Goal: Task Accomplishment & Management: Complete application form

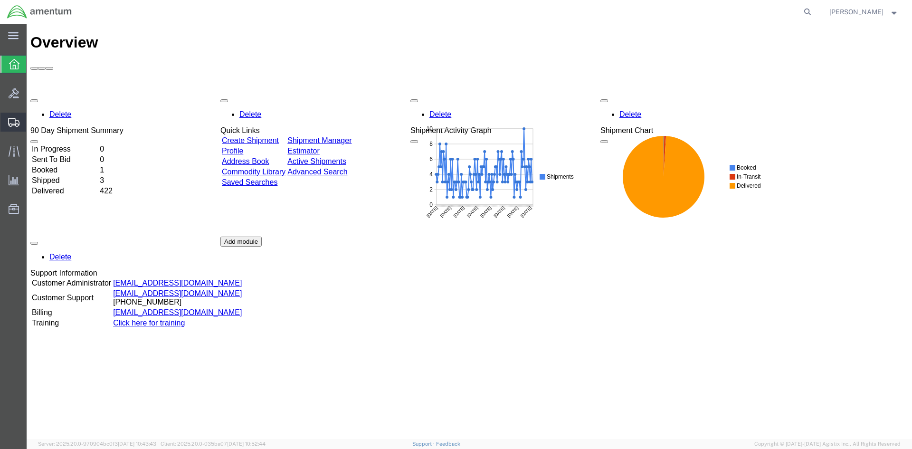
click at [0, 0] on span "Create Shipment" at bounding box center [0, 0] width 0 height 0
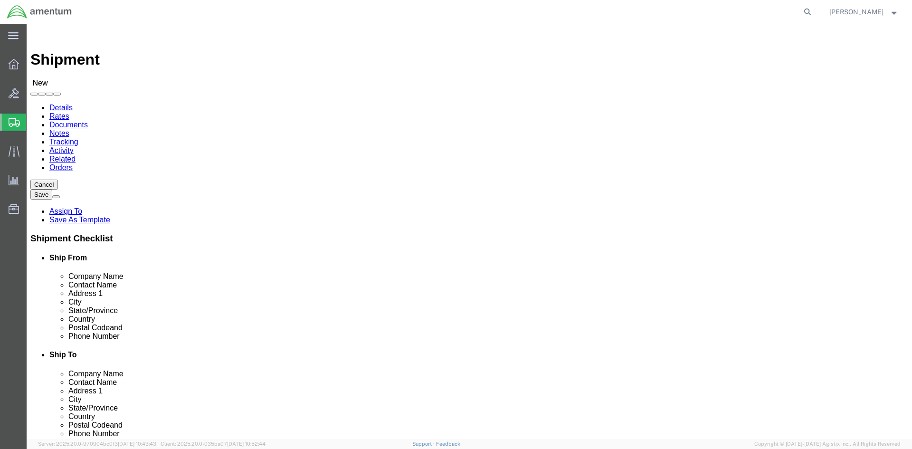
select select
select select "MYPROFILE"
select select "CA"
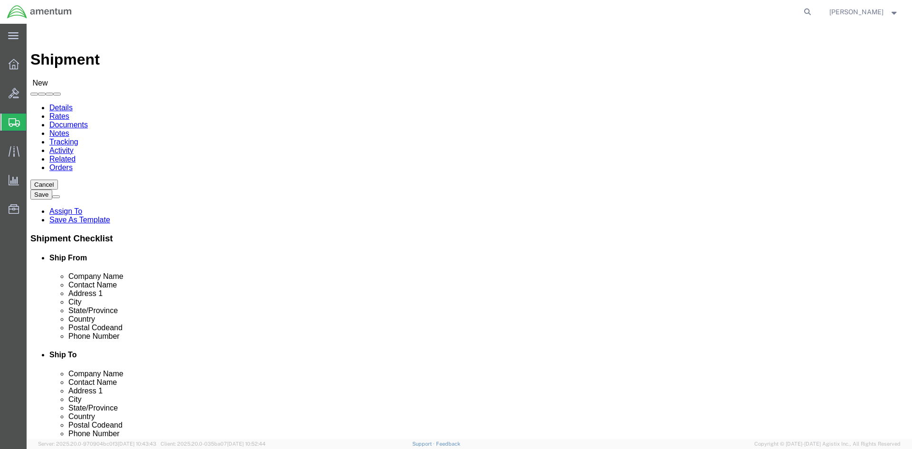
type input "CBP"
select select "49921"
select select "MI"
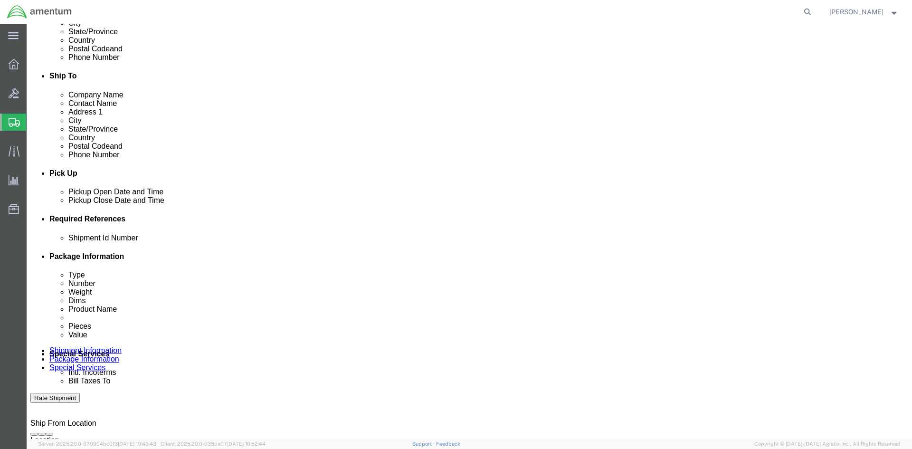
scroll to position [333, 0]
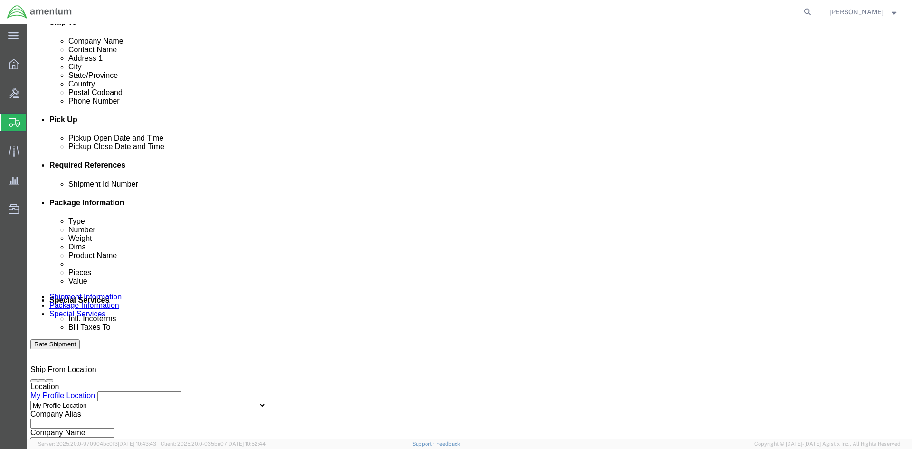
click input "text"
type input "BATCH 513-008092"
click button "Add reference"
click select "Select Account Type Activity ID Airline Appointment Number ASN Batch Request # …"
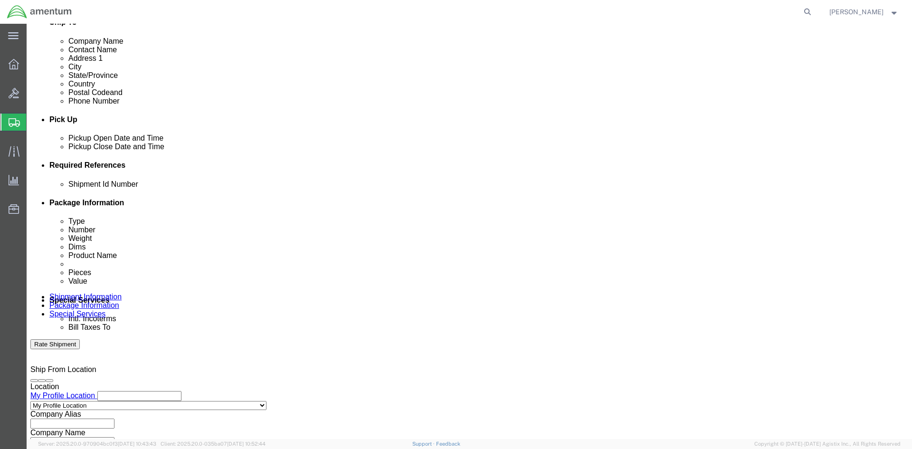
select select "DEPT"
click select "Select Account Type Activity ID Airline Appointment Number ASN Batch Request # …"
click input "text"
type input "CBP"
drag, startPoint x: 647, startPoint y: 222, endPoint x: 531, endPoint y: 266, distance: 123.7
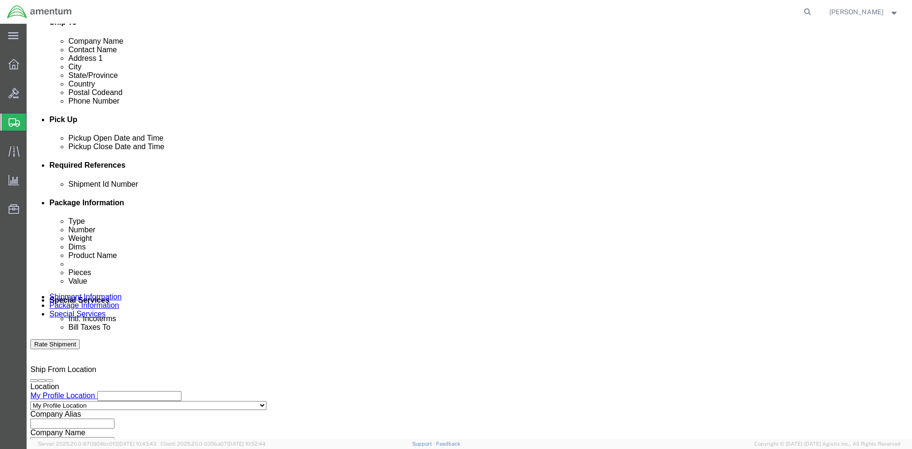
click button "Add reference"
click select "Select Account Type Activity ID Airline Appointment Number ASN Batch Request # …"
select select "PROJNUM"
click select "Select Account Type Activity ID Airline Appointment Number ASN Batch Request # …"
click input "text"
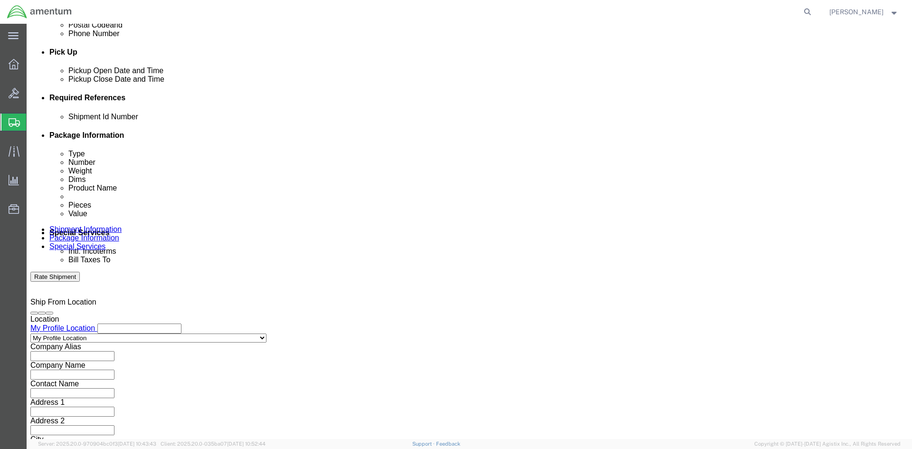
scroll to position [401, 0]
type input "6118.04.03.2219.000.SDC.0000"
click button "Continue"
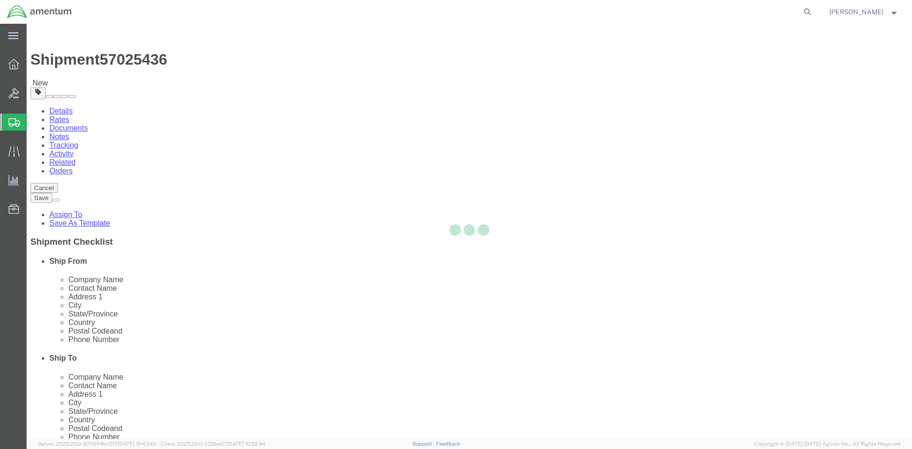
select select "CBOX"
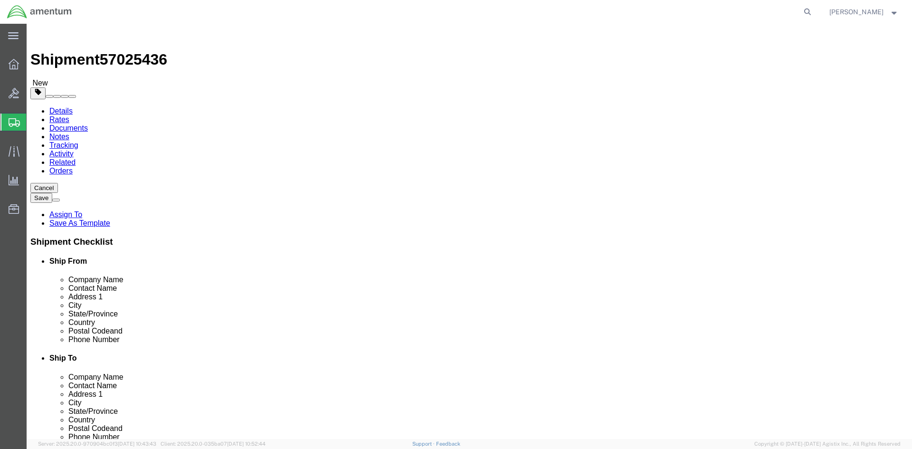
click input "text"
type input "20"
type input "8"
click input "0.00"
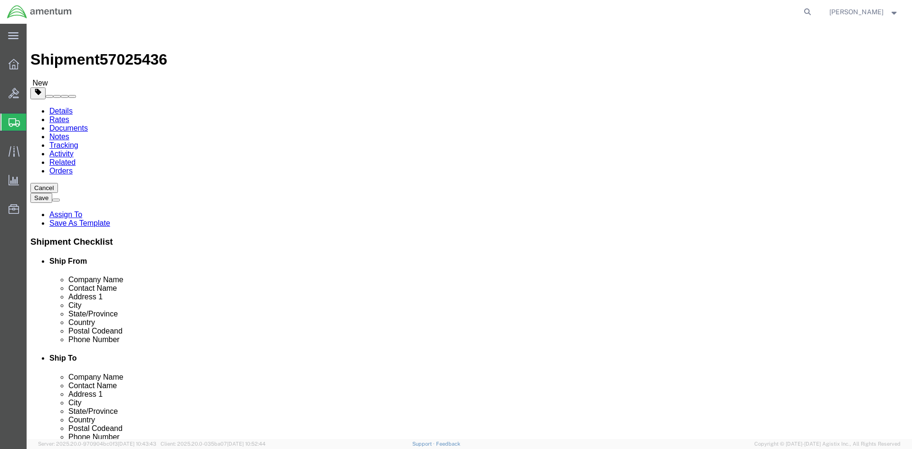
click input "0.00"
type input "4"
click span
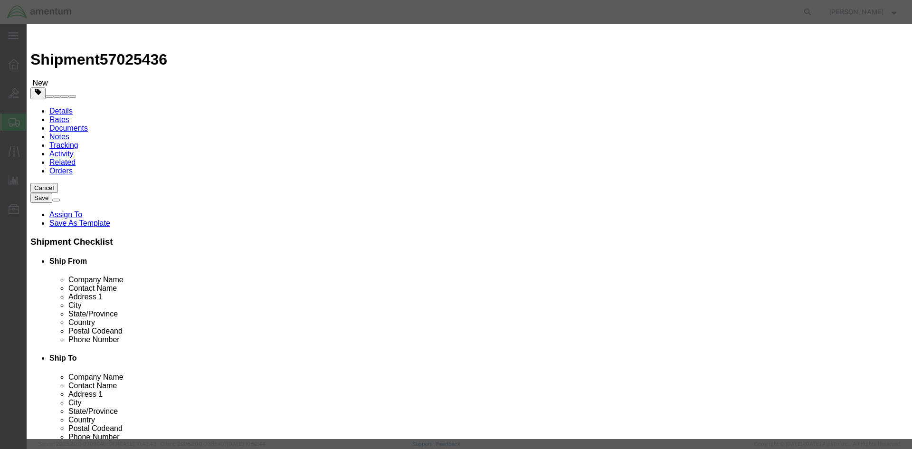
click input "text"
type input "PAD LEAF"
click input "0"
type input "1"
click input "text"
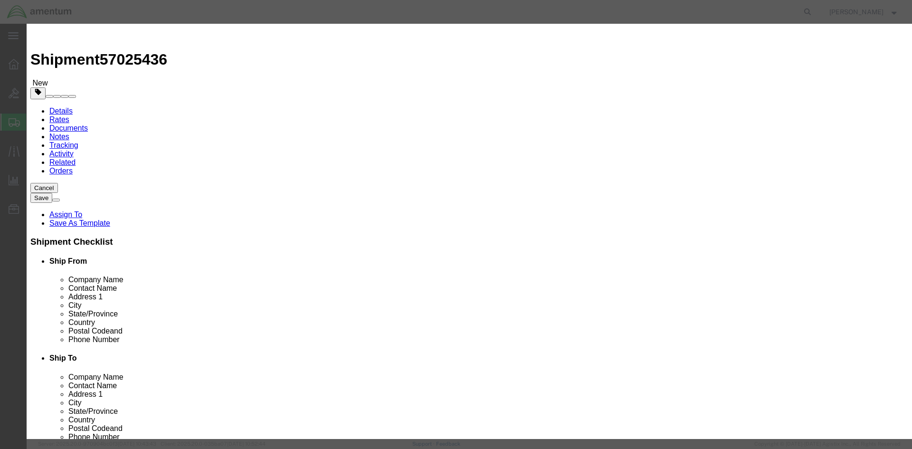
type input "250.00"
click button "Save & Close"
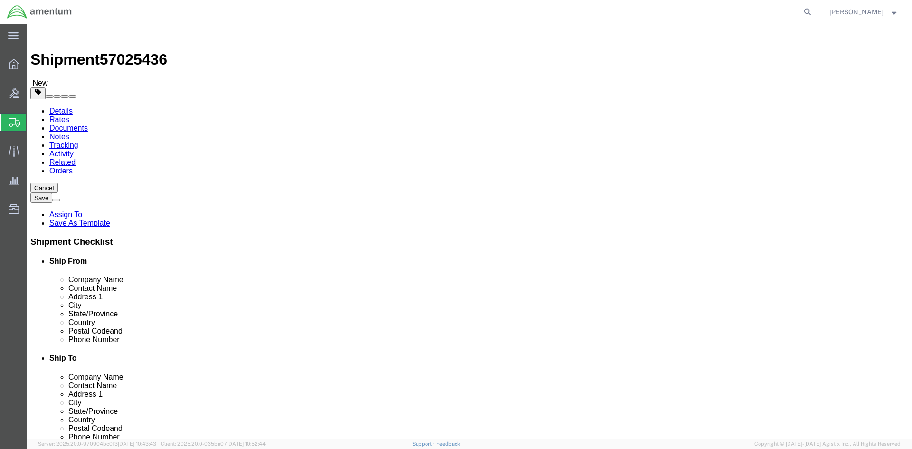
click button "Continue"
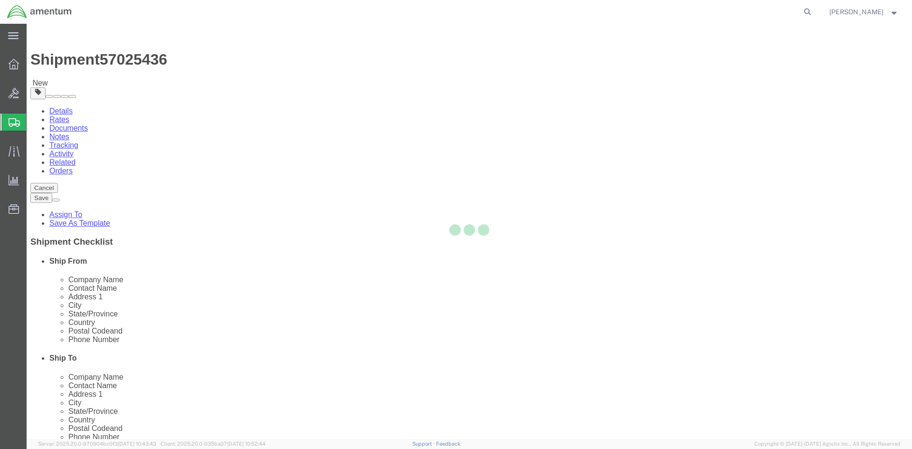
select select
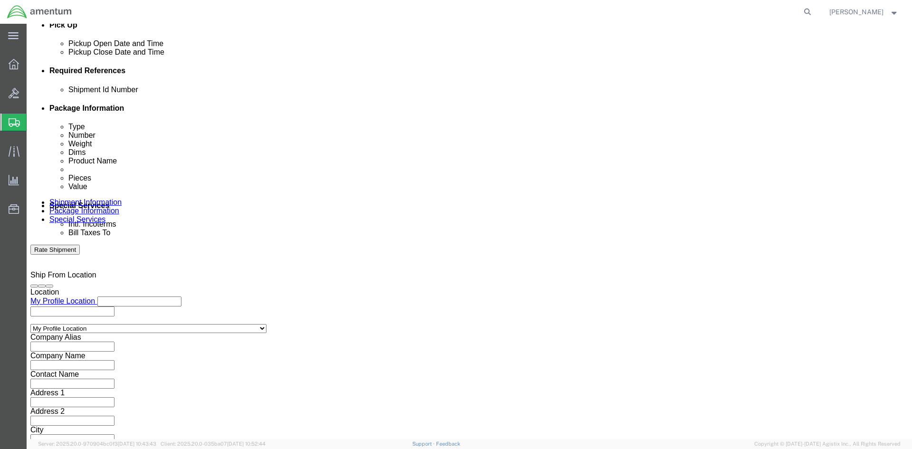
scroll to position [475, 0]
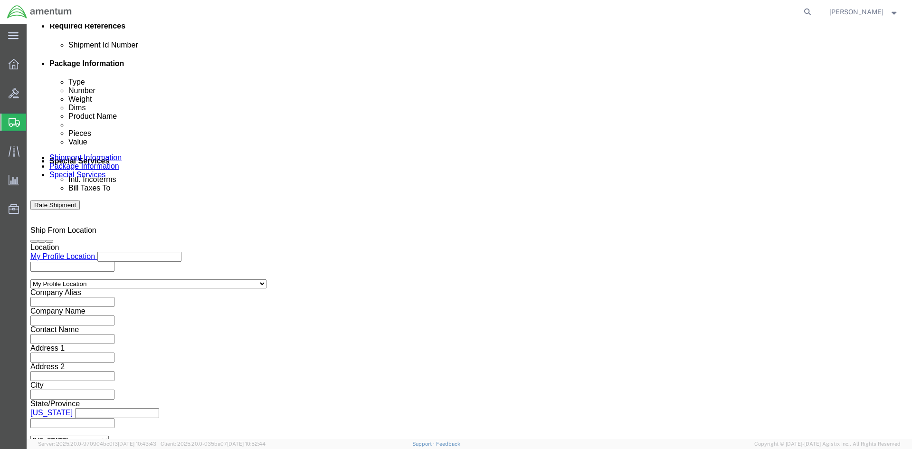
click input "text"
type input "e"
type input "[PERSON_NAME][EMAIL_ADDRESS][PERSON_NAME][DOMAIN_NAME]"
click input "Include shipping documents"
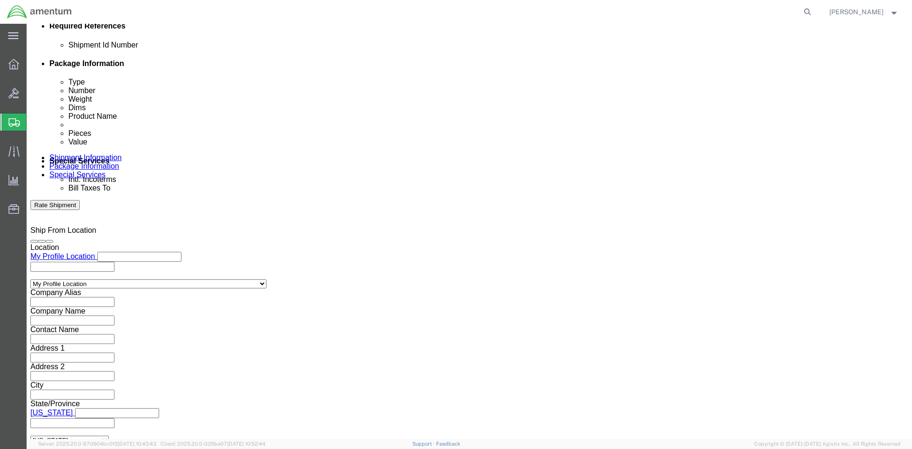
checkbox input "true"
click button "Rate Shipment"
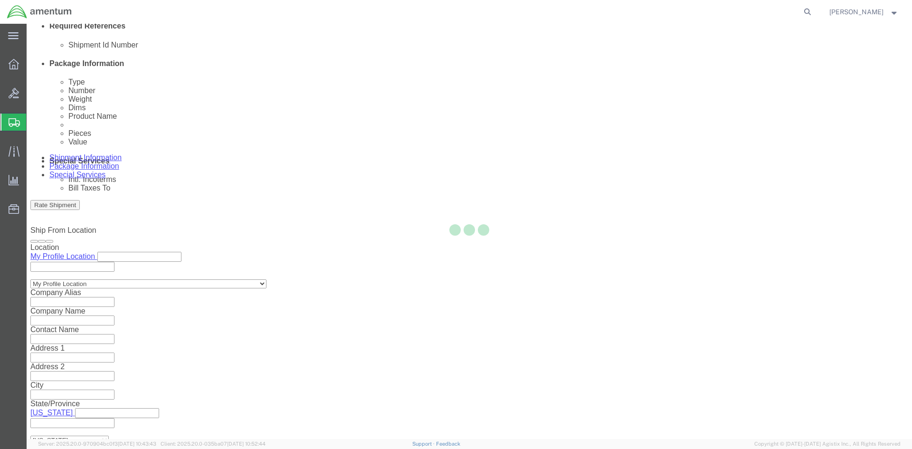
select select "49947"
select select "49921"
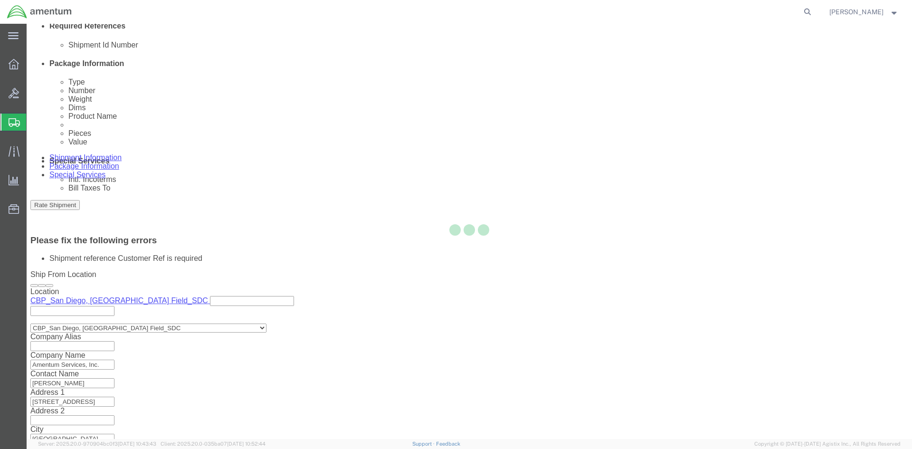
scroll to position [458, 0]
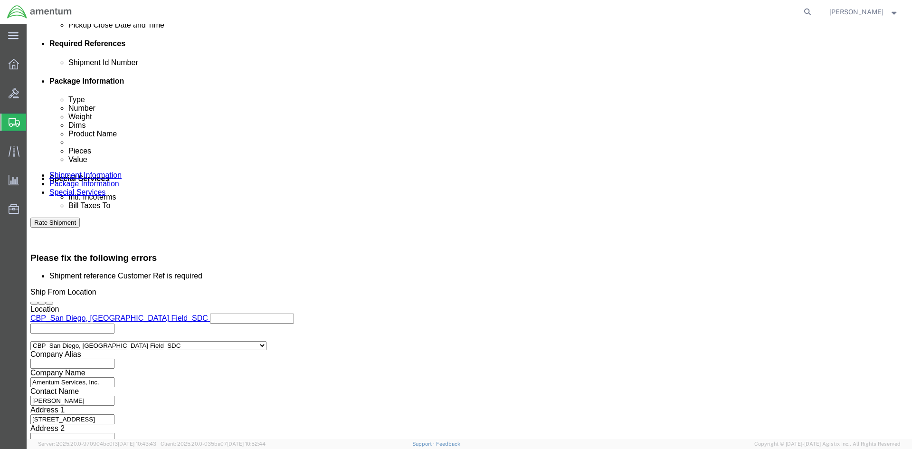
click input "BATCH 513-008092"
click input "text"
paste input "BATCH 513-008092"
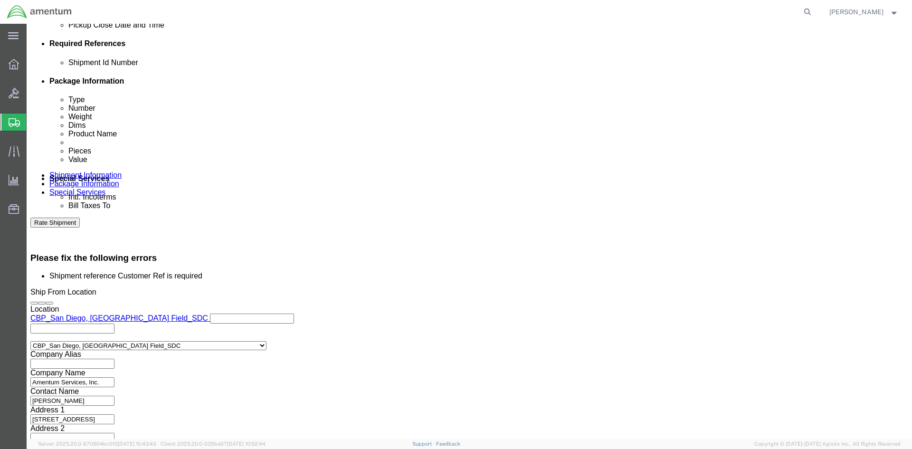
type input "BATCH 513-008092"
click button "Rate Shipment"
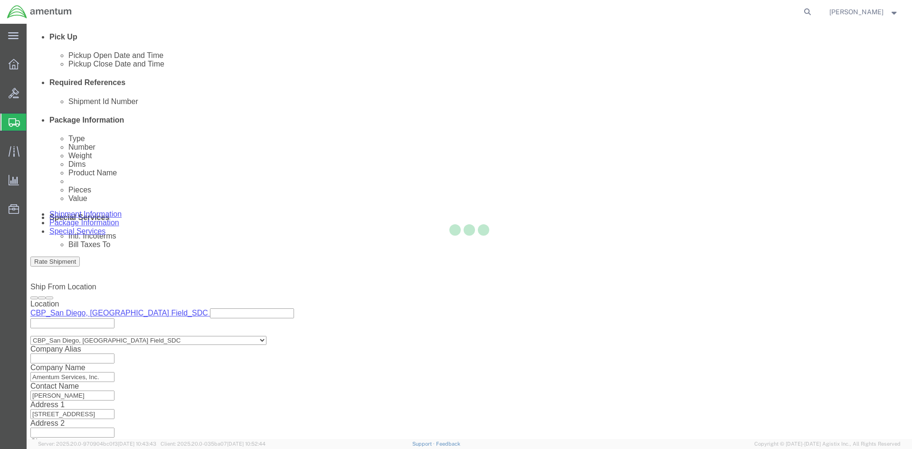
scroll to position [0, 0]
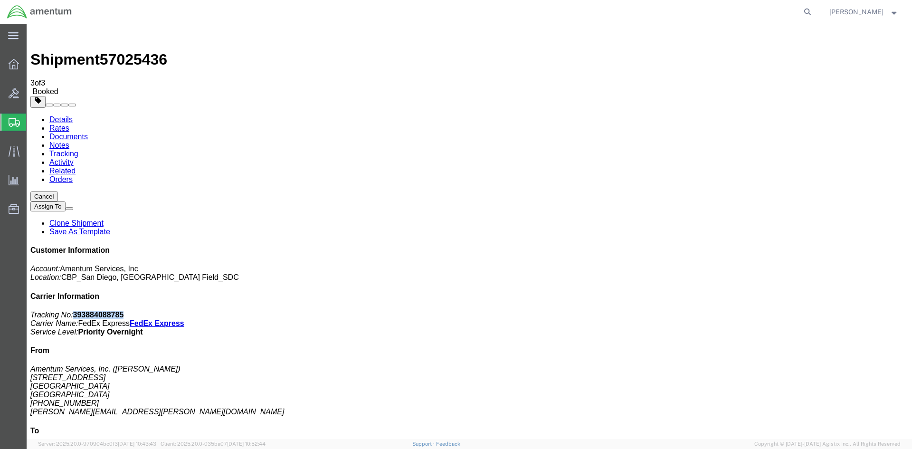
drag, startPoint x: 826, startPoint y: 144, endPoint x: 780, endPoint y: 145, distance: 45.6
click at [780, 311] on p "Tracking No: 393884088785 Carrier Name: FedEx Express FedEx Express Service Lev…" at bounding box center [469, 324] width 878 height 26
copy b "393884088785"
click at [814, 12] on icon at bounding box center [807, 11] width 13 height 13
click at [755, 9] on input "search" at bounding box center [656, 11] width 289 height 23
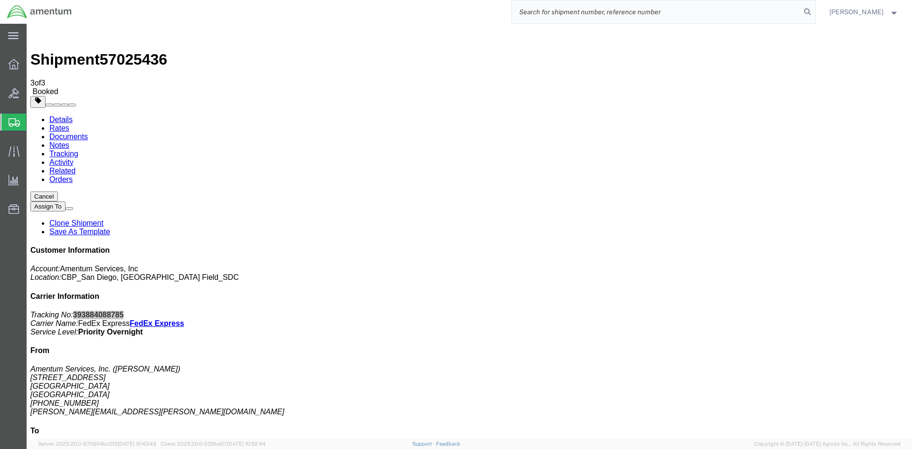
paste input "57025436"
type input "57025436"
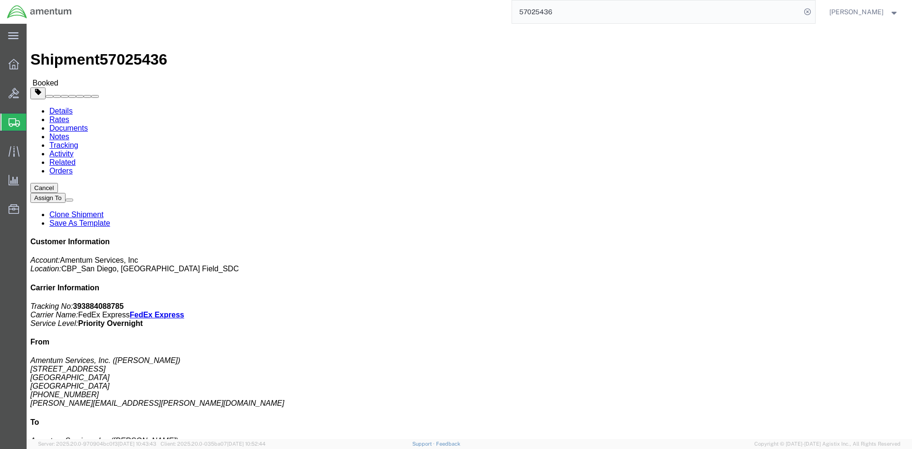
click button "button"
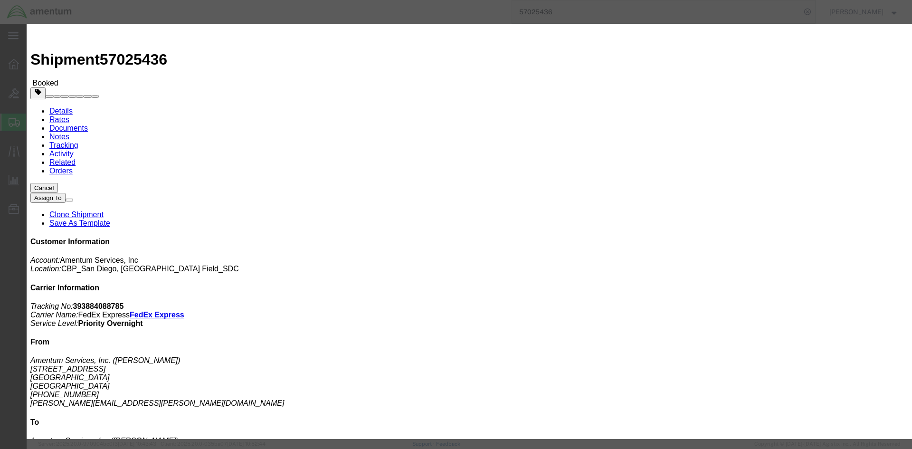
click div "[DATE] 1:00 PM"
type input "3:00 PM"
click button "Apply"
click button "Save"
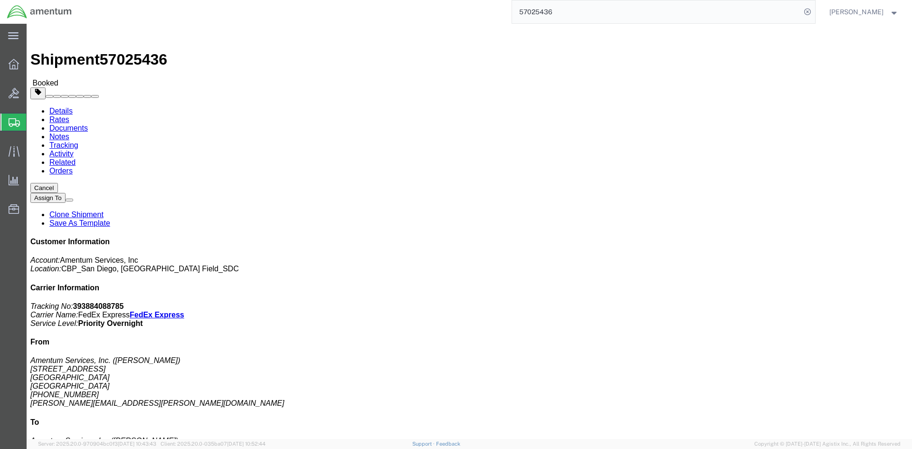
click icon "button"
click link "Schedule pickup request"
